Goal: Information Seeking & Learning: Learn about a topic

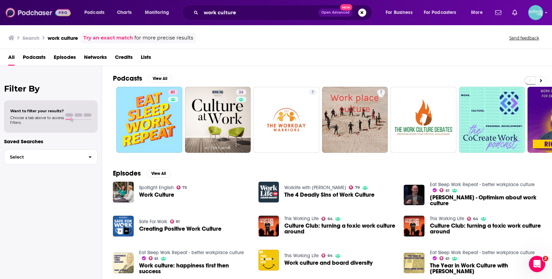
click at [47, 15] on img at bounding box center [37, 12] width 65 height 13
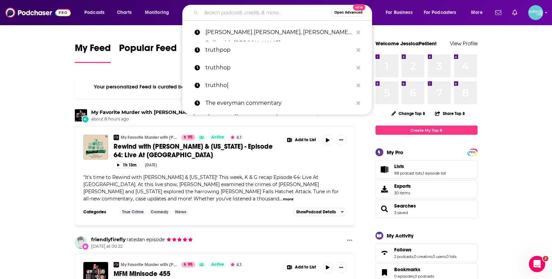
click at [268, 16] on input "Search podcasts, credits, & more..." at bounding box center [266, 12] width 130 height 11
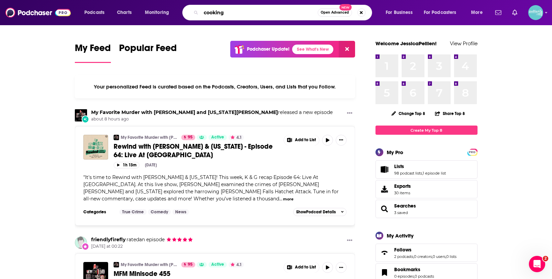
type input "cooking"
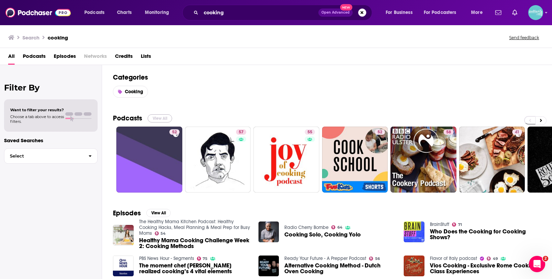
click at [157, 115] on button "View All" at bounding box center [160, 118] width 24 height 8
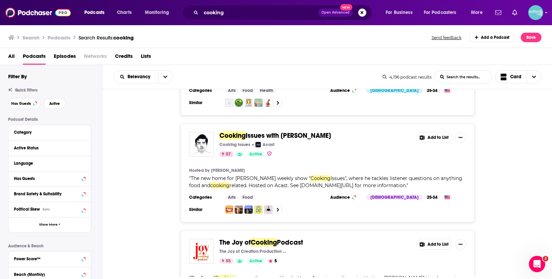
scroll to position [81, 0]
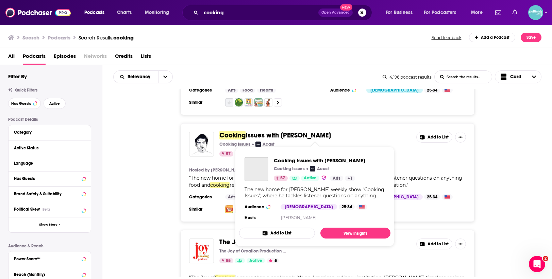
click at [268, 136] on span "Issues with Dave Arnold" at bounding box center [288, 135] width 85 height 9
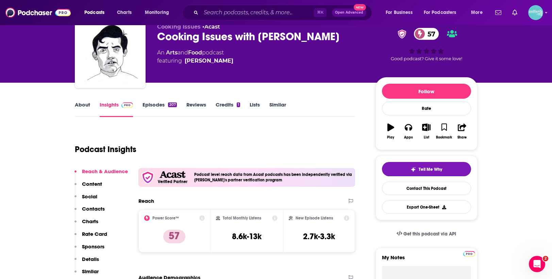
scroll to position [29, 0]
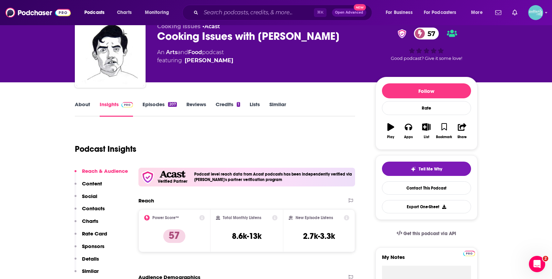
click at [87, 107] on link "About" at bounding box center [82, 109] width 15 height 16
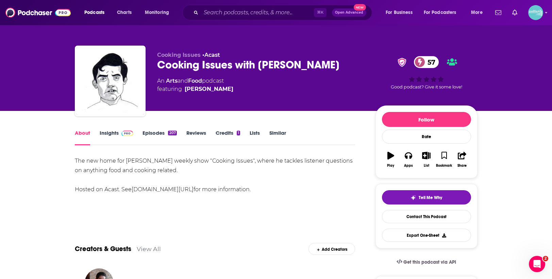
drag, startPoint x: 190, startPoint y: 198, endPoint x: 73, endPoint y: 157, distance: 124.1
click at [116, 135] on link "Insights" at bounding box center [117, 138] width 34 height 16
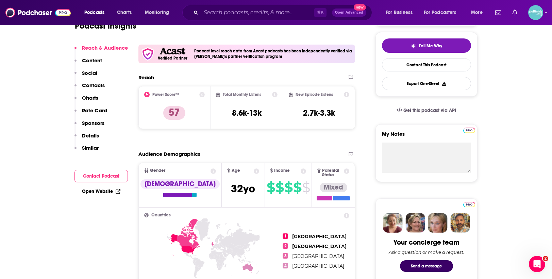
scroll to position [152, 0]
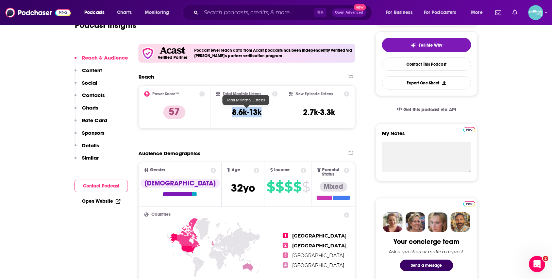
drag, startPoint x: 268, startPoint y: 113, endPoint x: 232, endPoint y: 112, distance: 36.1
click at [232, 112] on div "Total Monthly Listens 8.6k-13k" at bounding box center [247, 106] width 62 height 31
click at [228, 112] on div "Total Monthly Listens 8.6k-13k" at bounding box center [247, 106] width 62 height 31
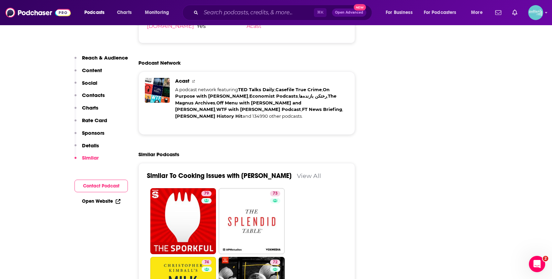
scroll to position [1316, 0]
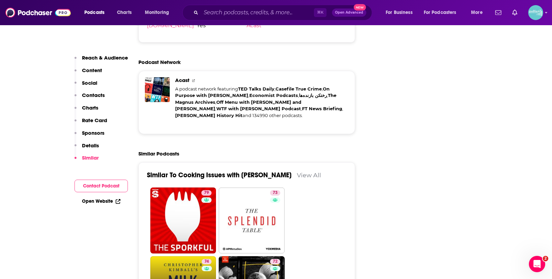
type input "https://www.podchaser.com/podcasts/christopher-kimballs-milk-stre-220805"
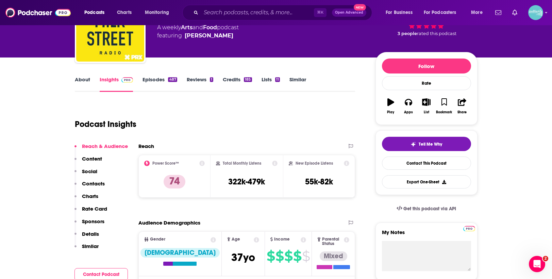
scroll to position [54, 0]
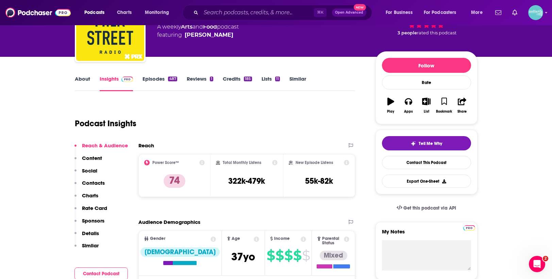
click at [159, 82] on link "Episodes 487" at bounding box center [160, 84] width 34 height 16
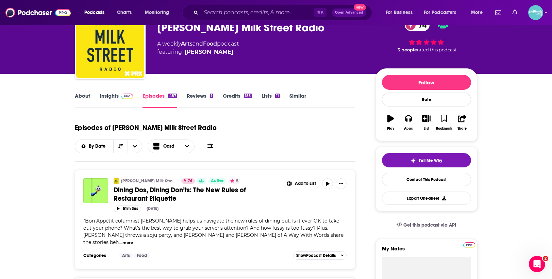
scroll to position [21, 0]
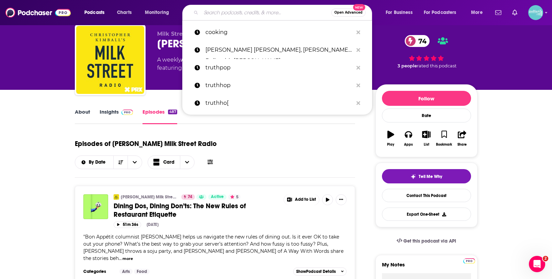
click at [275, 12] on input "Search podcasts, credits, & more..." at bounding box center [266, 12] width 130 height 11
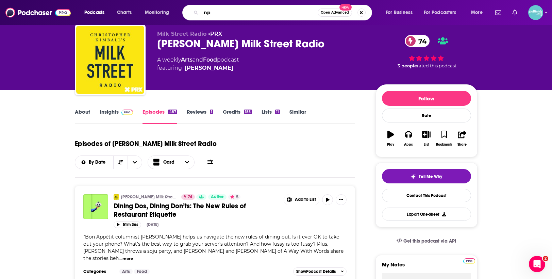
type input "npr"
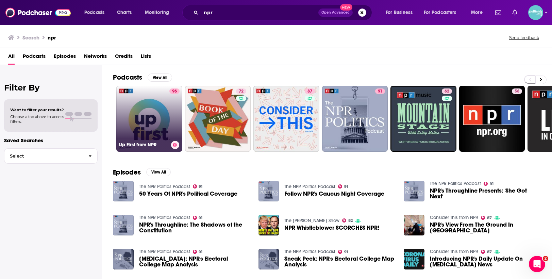
click at [166, 116] on link "96 Up First from NPR" at bounding box center [149, 119] width 66 height 66
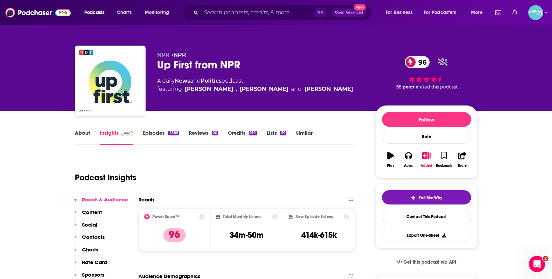
click at [159, 135] on link "Episodes 2885" at bounding box center [161, 138] width 36 height 16
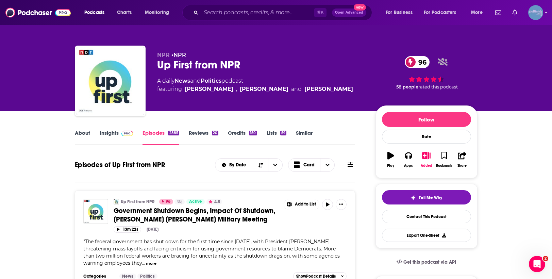
click at [534, 13] on img "Logged in as JessicaPellien" at bounding box center [535, 12] width 15 height 15
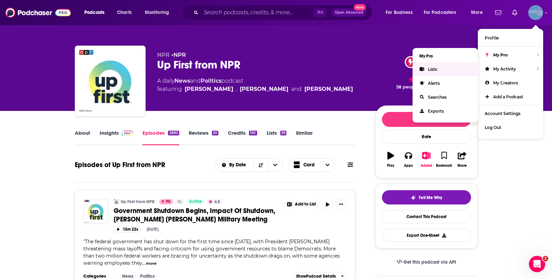
click at [462, 69] on link "Lists" at bounding box center [445, 69] width 65 height 14
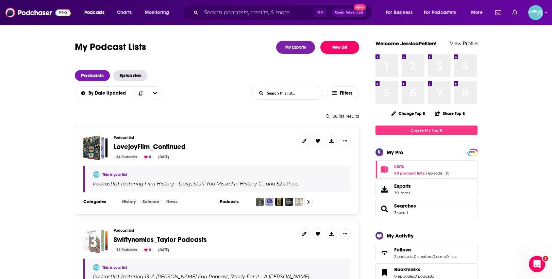
click at [340, 47] on button "New List" at bounding box center [340, 47] width 39 height 13
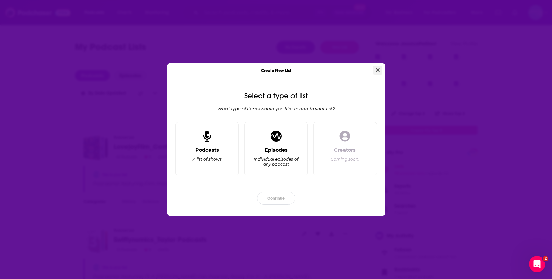
click at [380, 70] on button "Close" at bounding box center [377, 70] width 9 height 9
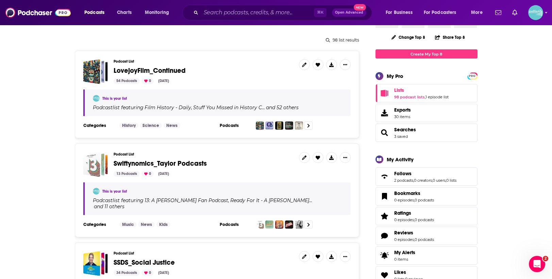
scroll to position [77, 0]
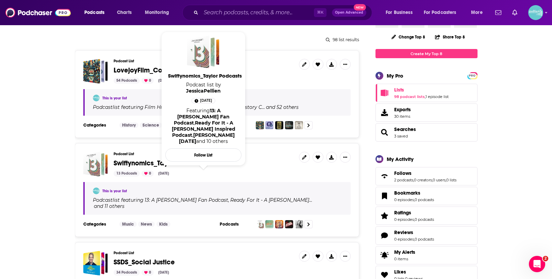
click at [187, 163] on span "Swiftynomics_Taylor Podcasts" at bounding box center [160, 163] width 93 height 9
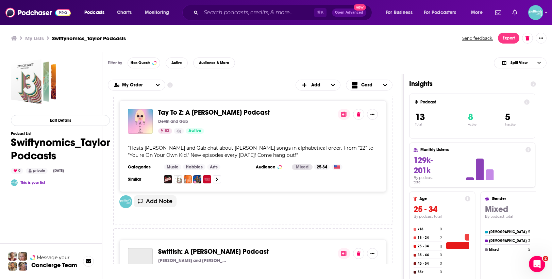
scroll to position [953, 0]
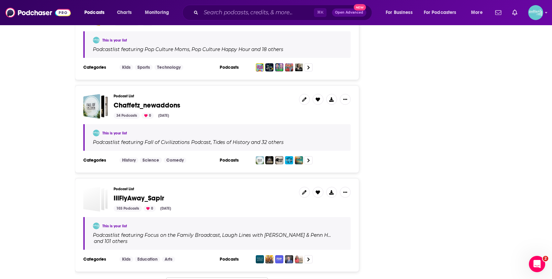
scroll to position [2207, 0]
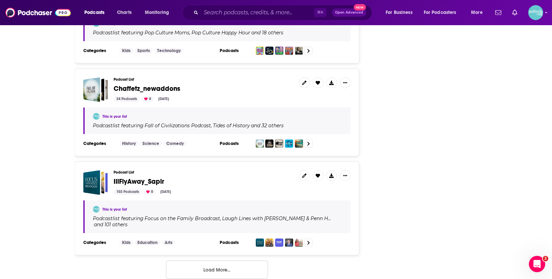
click at [223, 261] on button "Load More..." at bounding box center [217, 270] width 102 height 18
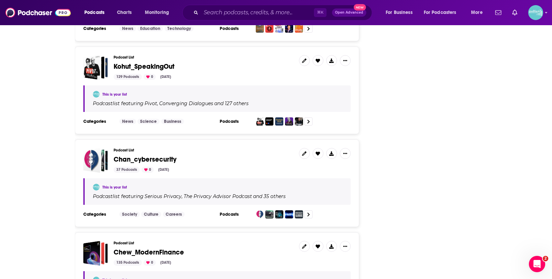
scroll to position [3169, 0]
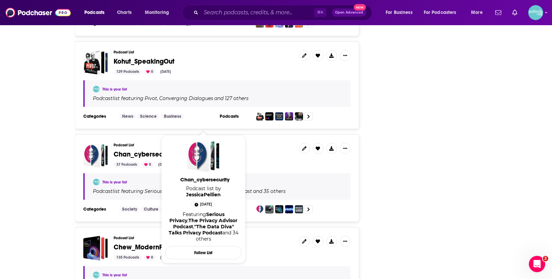
click at [167, 150] on span "Chan_cybersecurity" at bounding box center [145, 154] width 63 height 9
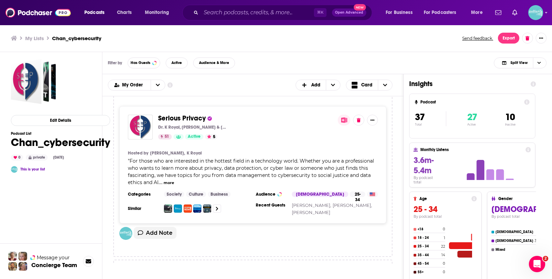
scroll to position [1, 0]
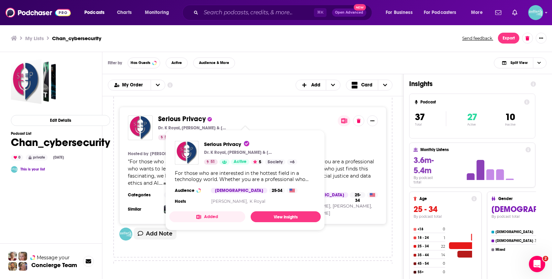
click at [197, 120] on span "Serious Privacy" at bounding box center [182, 119] width 48 height 9
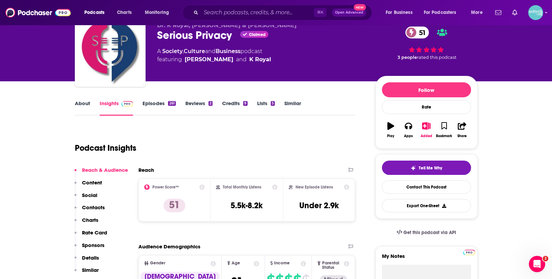
scroll to position [11, 0]
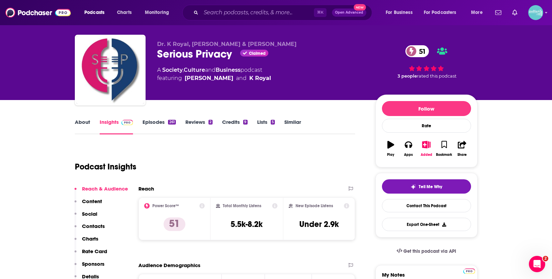
click at [156, 123] on link "Episodes 261" at bounding box center [159, 127] width 33 height 16
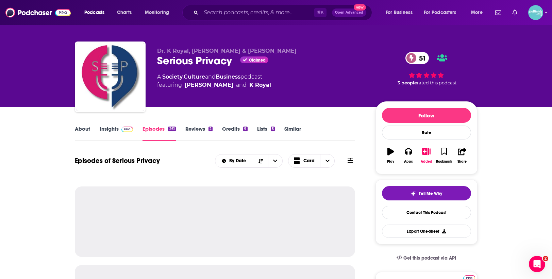
scroll to position [44, 0]
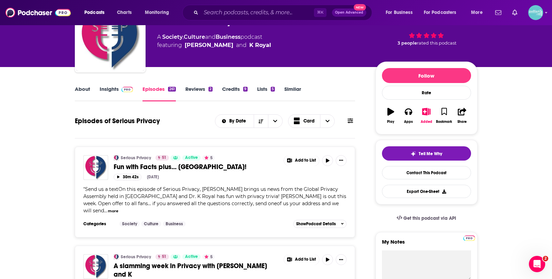
click at [119, 90] on span at bounding box center [126, 89] width 15 height 6
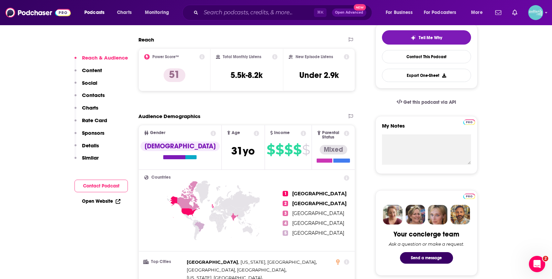
scroll to position [193, 0]
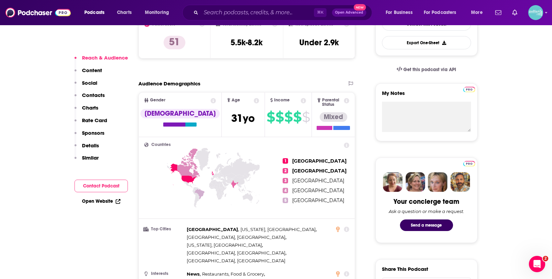
click at [108, 201] on link "Open Website" at bounding box center [101, 201] width 38 height 6
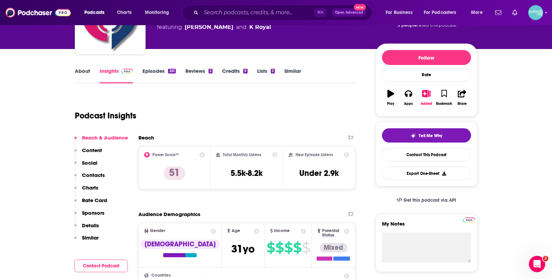
scroll to position [26, 0]
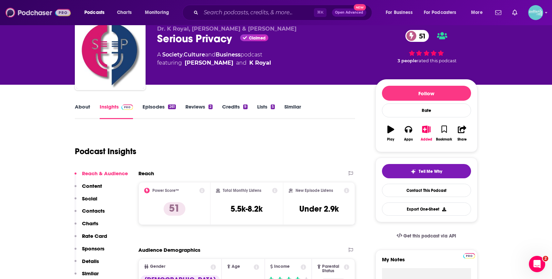
click at [39, 16] on img at bounding box center [37, 12] width 65 height 13
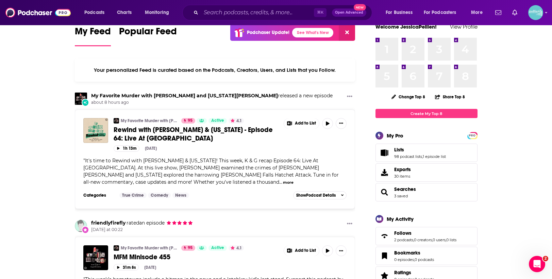
scroll to position [20, 0]
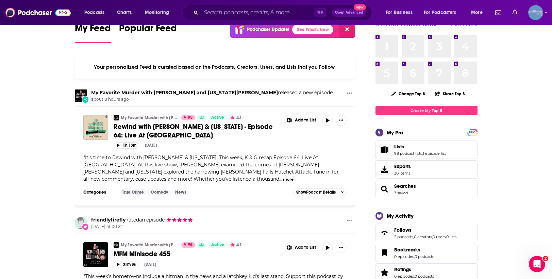
click at [537, 17] on img "Logged in as JessicaPellien" at bounding box center [535, 12] width 15 height 15
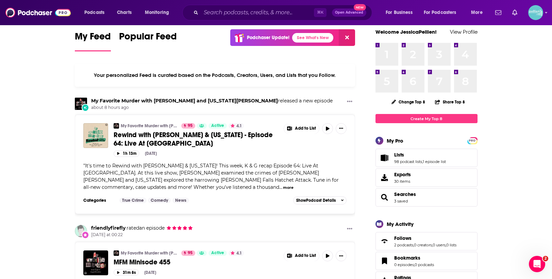
scroll to position [0, 0]
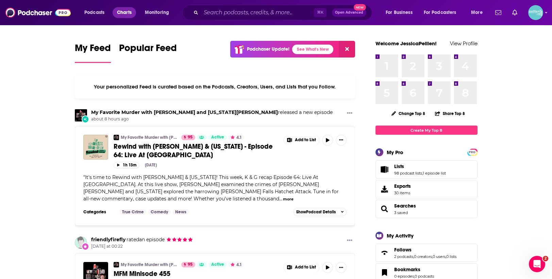
click at [121, 16] on span "Charts" at bounding box center [124, 13] width 15 height 10
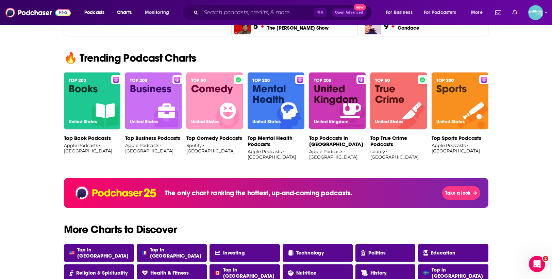
scroll to position [409, 0]
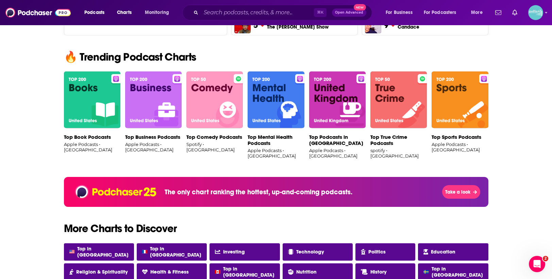
click at [90, 106] on img at bounding box center [92, 99] width 56 height 57
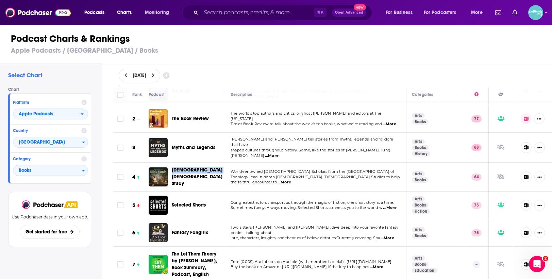
scroll to position [20, 0]
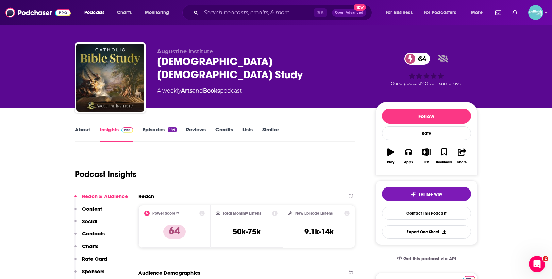
scroll to position [2, 0]
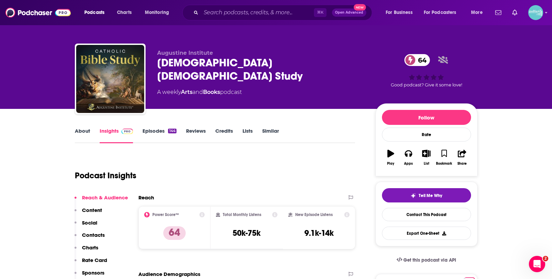
click at [246, 133] on link "Lists" at bounding box center [248, 136] width 10 height 16
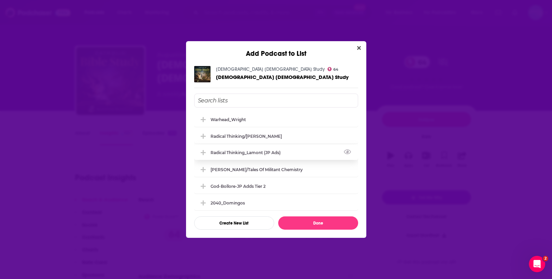
scroll to position [185, 0]
click at [265, 184] on div "God-Bollore-JP Adds Tier 2" at bounding box center [240, 185] width 59 height 5
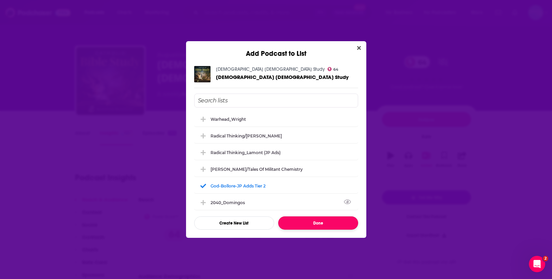
click at [302, 218] on button "Done" at bounding box center [318, 222] width 80 height 13
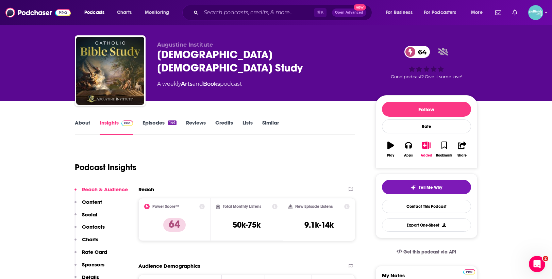
scroll to position [14, 0]
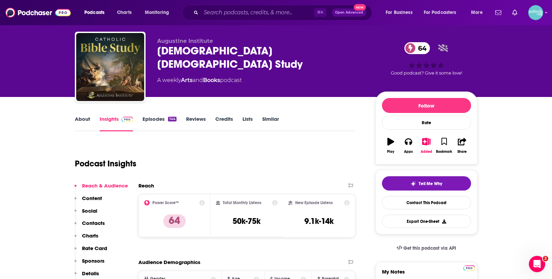
click at [215, 77] on link "Books" at bounding box center [211, 80] width 17 height 6
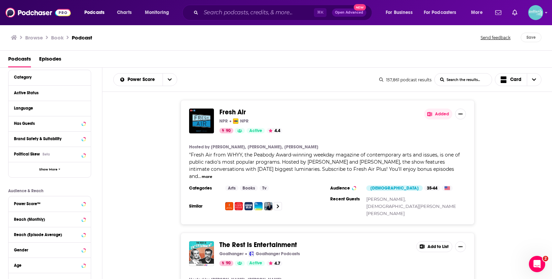
scroll to position [60, 0]
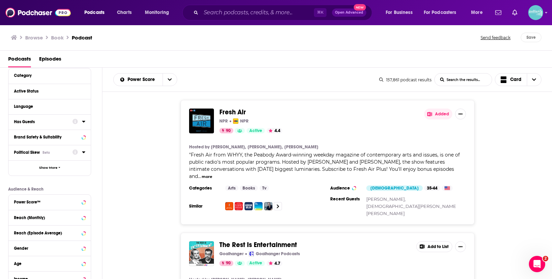
click at [68, 156] on button "Political Skew Beta" at bounding box center [43, 152] width 59 height 9
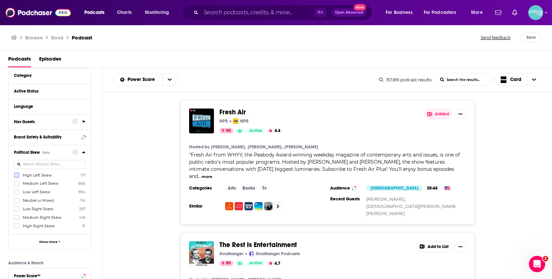
click at [17, 176] on icon at bounding box center [17, 175] width 4 height 3
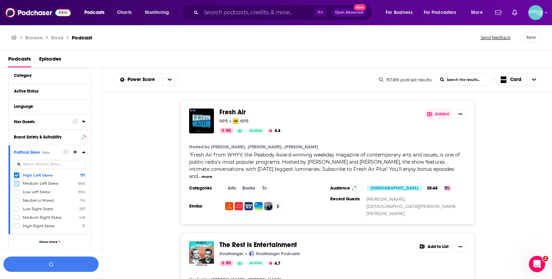
click at [18, 184] on icon at bounding box center [17, 184] width 4 height 4
click at [15, 192] on icon at bounding box center [17, 192] width 4 height 4
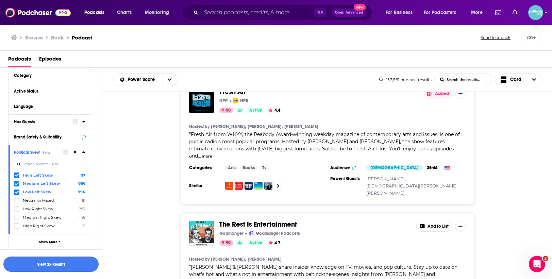
click at [69, 265] on button "View 2k Results" at bounding box center [50, 264] width 95 height 15
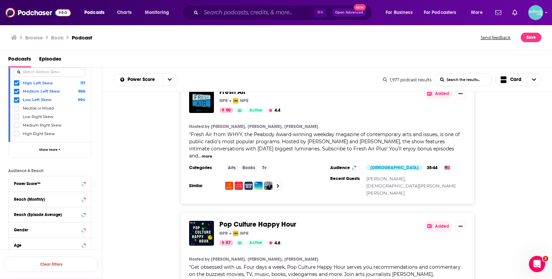
scroll to position [152, 0]
click at [53, 195] on button "Reach (Monthly)" at bounding box center [43, 198] width 59 height 9
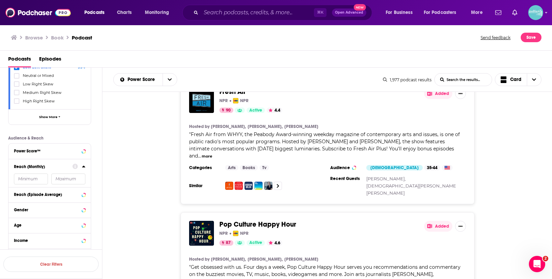
scroll to position [198, 0]
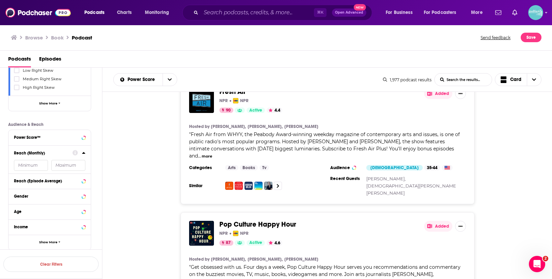
click at [35, 164] on input "number" at bounding box center [31, 165] width 34 height 11
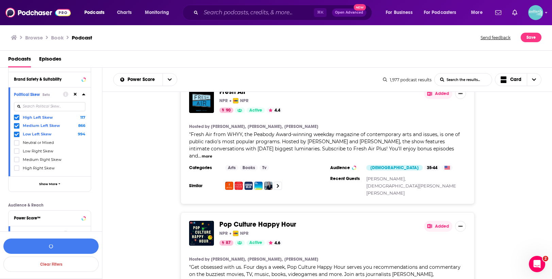
scroll to position [116, 0]
type input "1"
click at [75, 96] on icon at bounding box center [75, 95] width 3 height 3
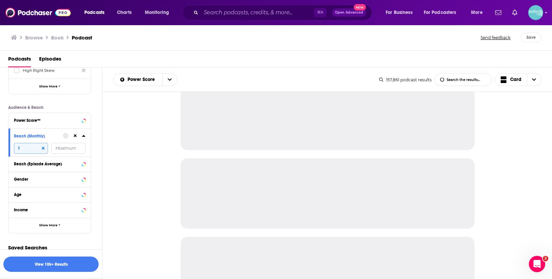
scroll to position [216, 0]
click at [49, 214] on div "Income" at bounding box center [50, 209] width 82 height 15
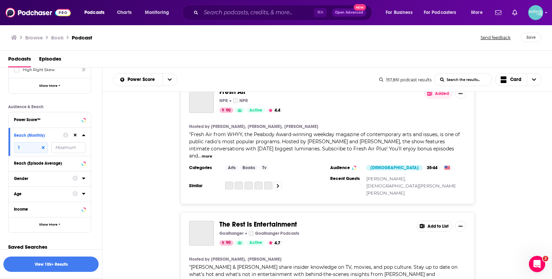
scroll to position [219, 0]
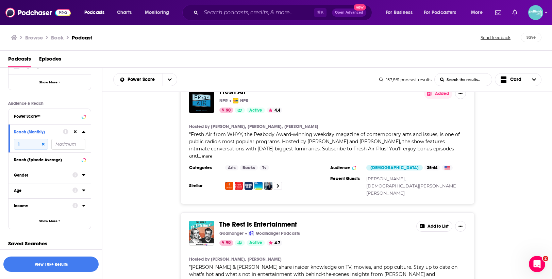
click at [83, 206] on icon at bounding box center [83, 206] width 3 height 2
click at [83, 188] on icon at bounding box center [83, 189] width 3 height 5
click at [84, 175] on icon at bounding box center [83, 175] width 3 height 2
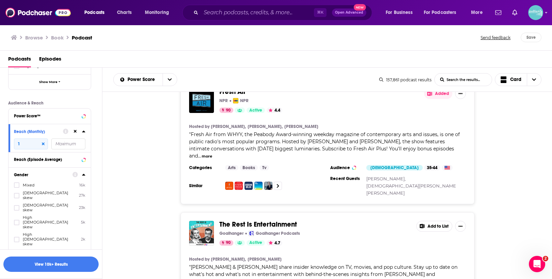
click at [83, 176] on icon at bounding box center [83, 174] width 3 height 5
click at [83, 188] on icon at bounding box center [83, 189] width 3 height 5
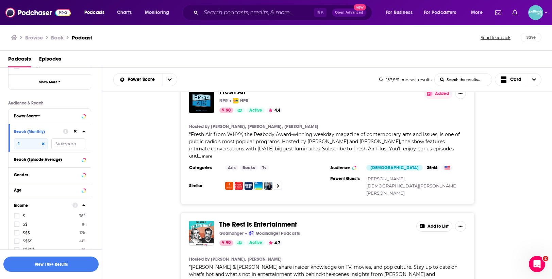
click at [84, 206] on icon at bounding box center [83, 205] width 3 height 2
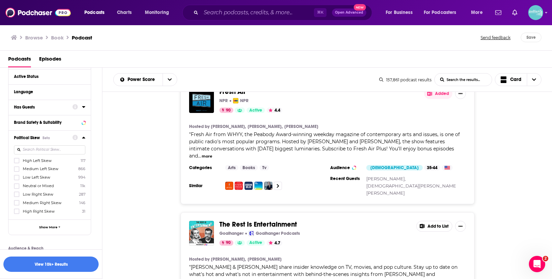
scroll to position [73, 0]
click at [83, 138] on icon at bounding box center [83, 138] width 3 height 2
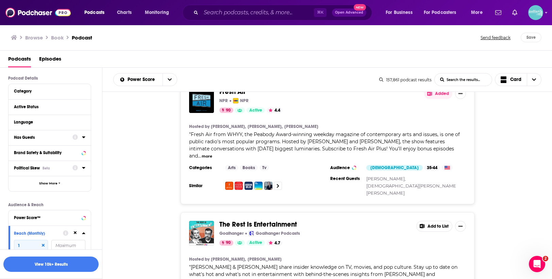
scroll to position [46, 0]
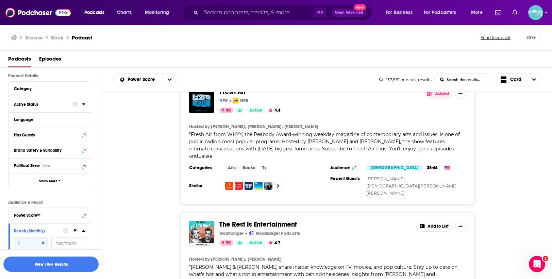
click at [63, 108] on button "Active Status" at bounding box center [43, 104] width 59 height 9
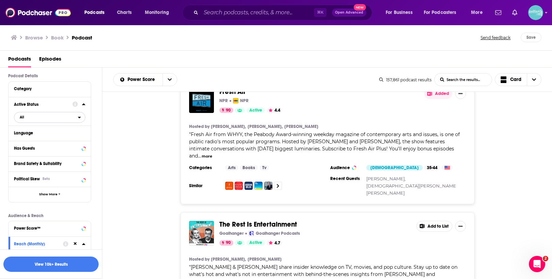
click at [40, 115] on span "All" at bounding box center [46, 117] width 64 height 9
click at [118, 127] on div "Fresh Air NPR NPR 90 Active 4.4 Added Hosted by [PERSON_NAME], [PERSON_NAME], […" at bounding box center [327, 142] width 450 height 125
click at [74, 120] on span "All" at bounding box center [46, 117] width 64 height 9
click at [72, 139] on span "9k" at bounding box center [69, 140] width 31 height 4
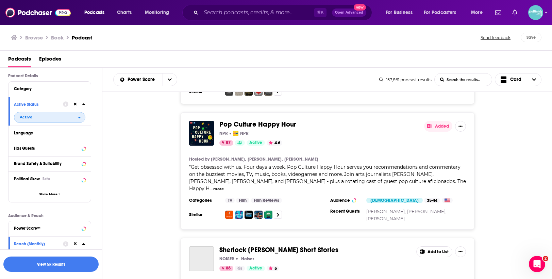
scroll to position [363, 0]
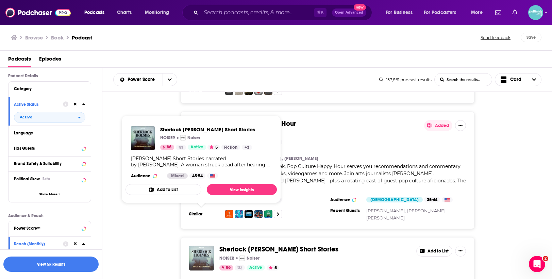
click at [205, 246] on img "Sherlock Holmes Short Stories" at bounding box center [201, 258] width 25 height 25
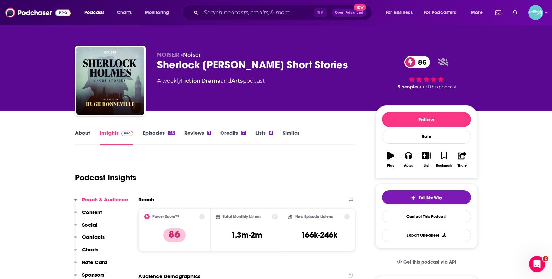
click at [160, 138] on link "Episodes 46" at bounding box center [159, 138] width 32 height 16
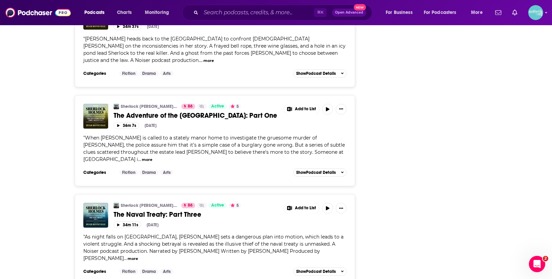
scroll to position [1749, 0]
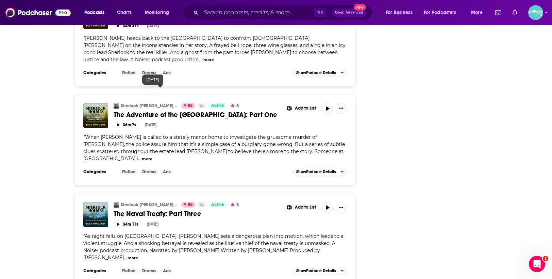
drag, startPoint x: 176, startPoint y: 91, endPoint x: 146, endPoint y: 90, distance: 29.9
click at [146, 221] on div "34m 11s [DATE]" at bounding box center [230, 224] width 233 height 6
click at [194, 221] on div "34m 11s [DATE]" at bounding box center [230, 224] width 233 height 6
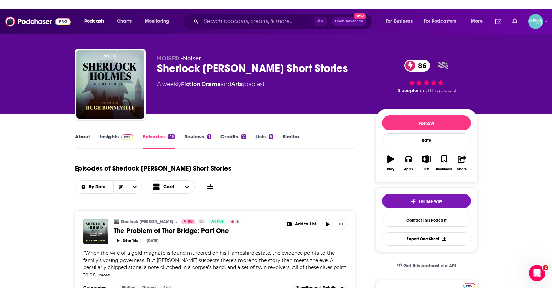
scroll to position [0, 0]
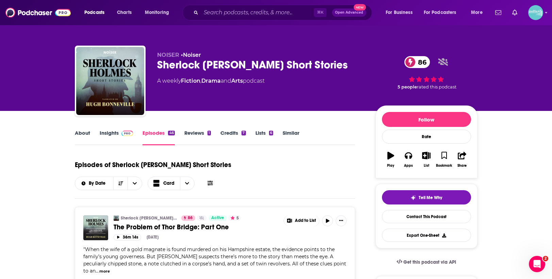
click at [111, 131] on link "Insights" at bounding box center [117, 138] width 34 height 16
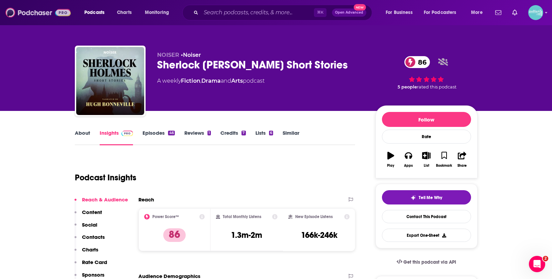
click at [49, 13] on img at bounding box center [37, 12] width 65 height 13
